Goal: Use online tool/utility: Utilize a website feature to perform a specific function

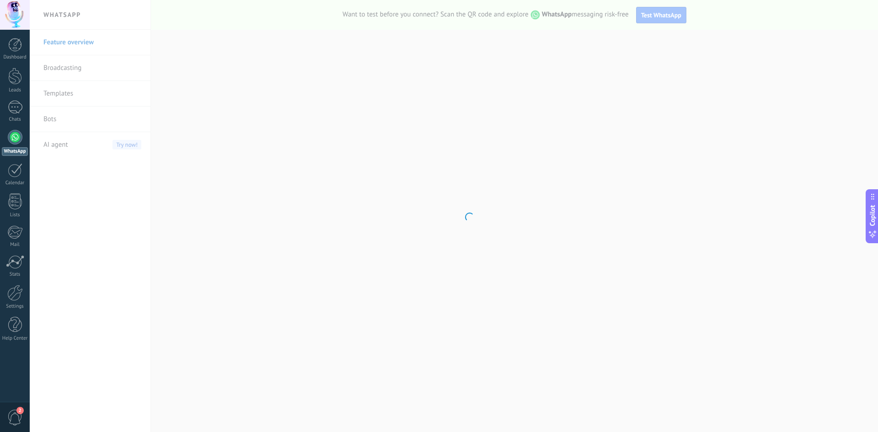
click at [10, 136] on div at bounding box center [15, 137] width 15 height 15
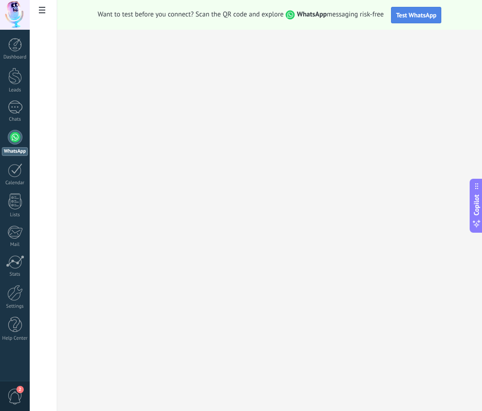
click at [415, 18] on span "Test WhatsApp" at bounding box center [416, 15] width 40 height 8
